Goal: Task Accomplishment & Management: Manage account settings

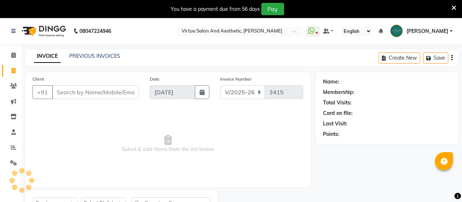
select select "4466"
select select "service"
click at [66, 93] on input "Client" at bounding box center [95, 92] width 87 height 14
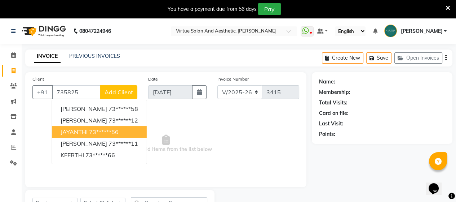
click at [81, 131] on span "JAYANTHI" at bounding box center [74, 131] width 27 height 7
type input "73******56"
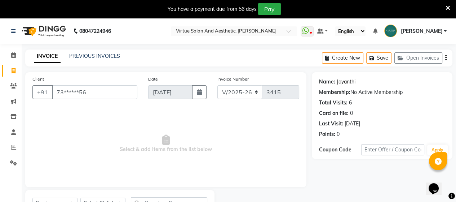
click at [346, 80] on link "Jayanthi" at bounding box center [346, 82] width 19 height 8
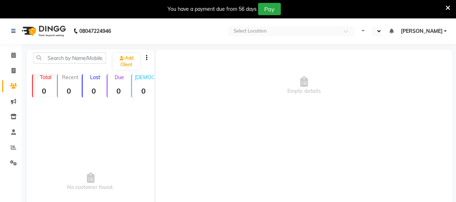
select select "en"
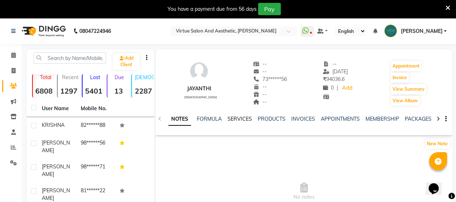
click at [236, 118] on link "SERVICES" at bounding box center [240, 118] width 25 height 6
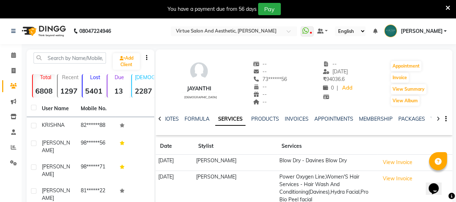
drag, startPoint x: 76, startPoint y: 0, endPoint x: 68, endPoint y: 3, distance: 9.0
click at [76, 0] on div "You have a payment due from 56 days Pay" at bounding box center [228, 9] width 456 height 18
